Goal: Find specific page/section

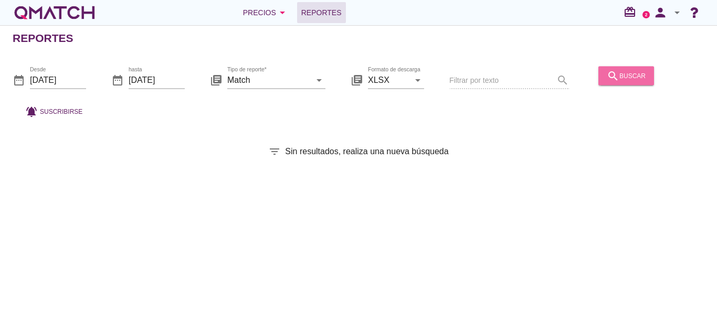
click at [630, 75] on div "search buscar" at bounding box center [625, 75] width 39 height 13
click at [606, 72] on icon "search" at bounding box center [612, 75] width 13 height 13
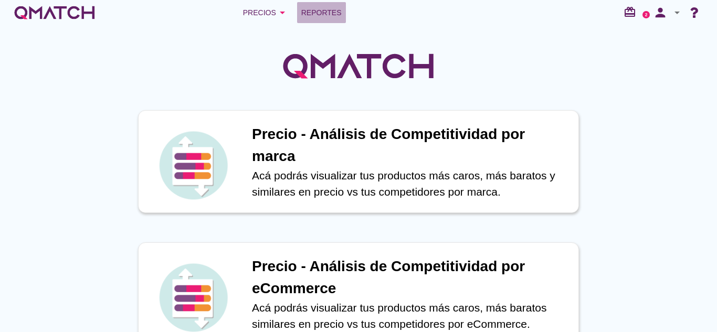
click at [327, 7] on span "Reportes" at bounding box center [321, 12] width 40 height 13
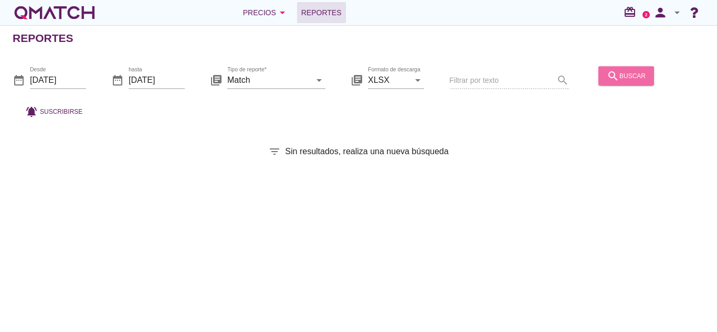
click at [607, 78] on icon "search" at bounding box center [612, 75] width 13 height 13
